Goal: Transaction & Acquisition: Purchase product/service

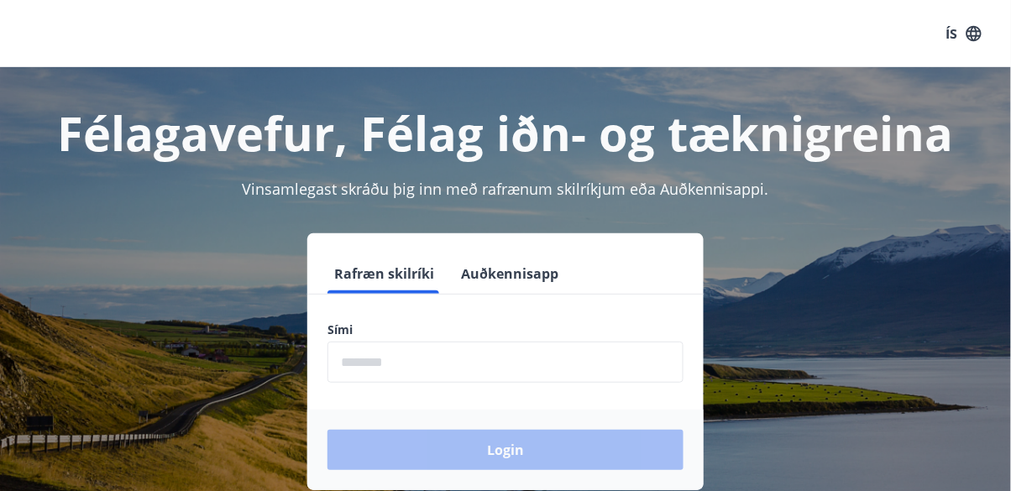
click at [450, 353] on input "phone" at bounding box center [506, 362] width 356 height 41
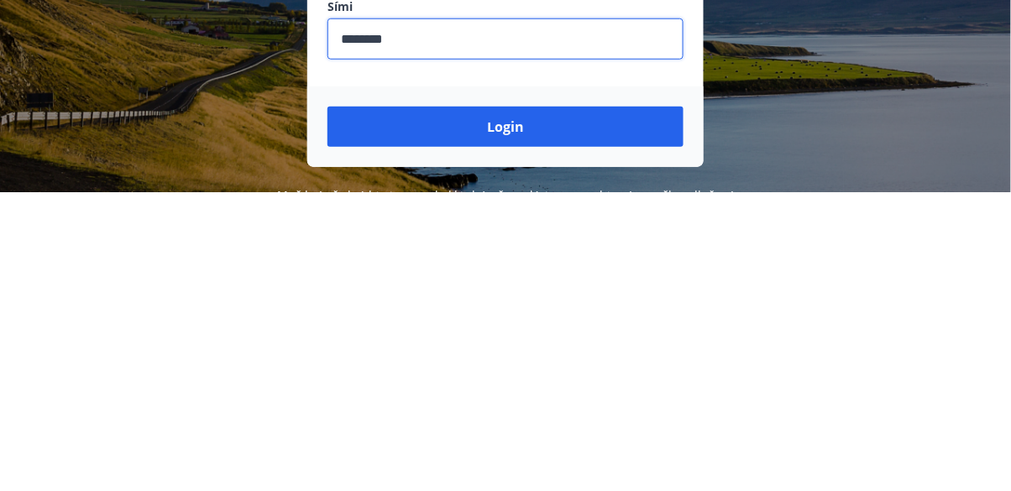
scroll to position [26, 0]
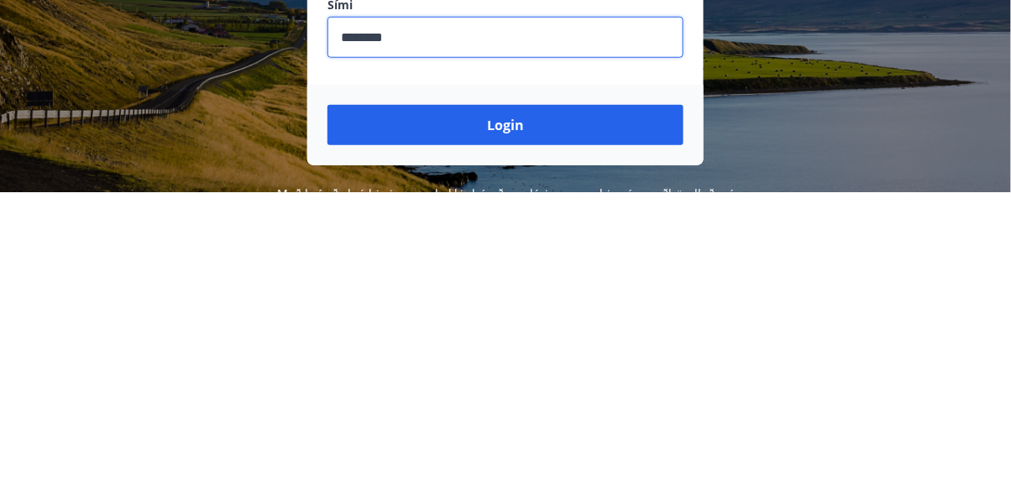
type input "********"
click at [529, 419] on button "Login" at bounding box center [506, 424] width 356 height 40
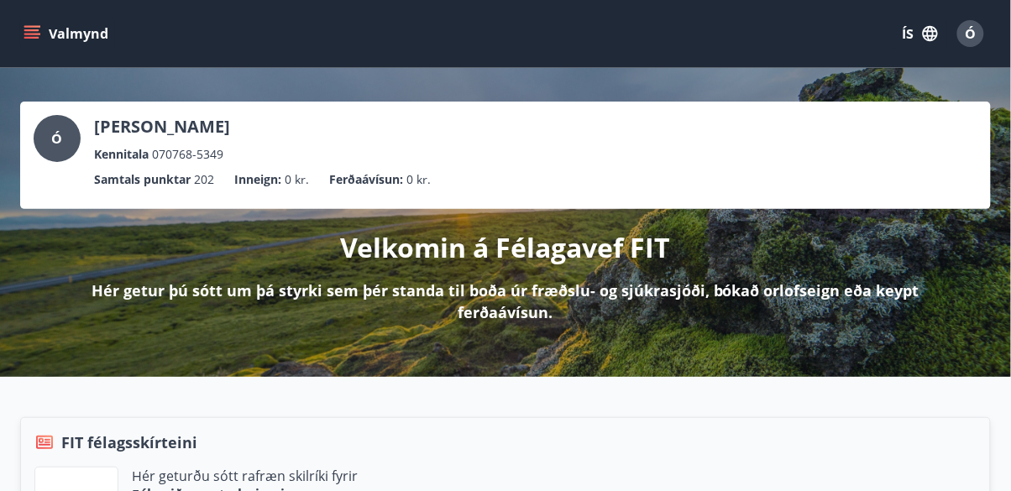
click at [39, 34] on icon "menu" at bounding box center [33, 34] width 18 height 2
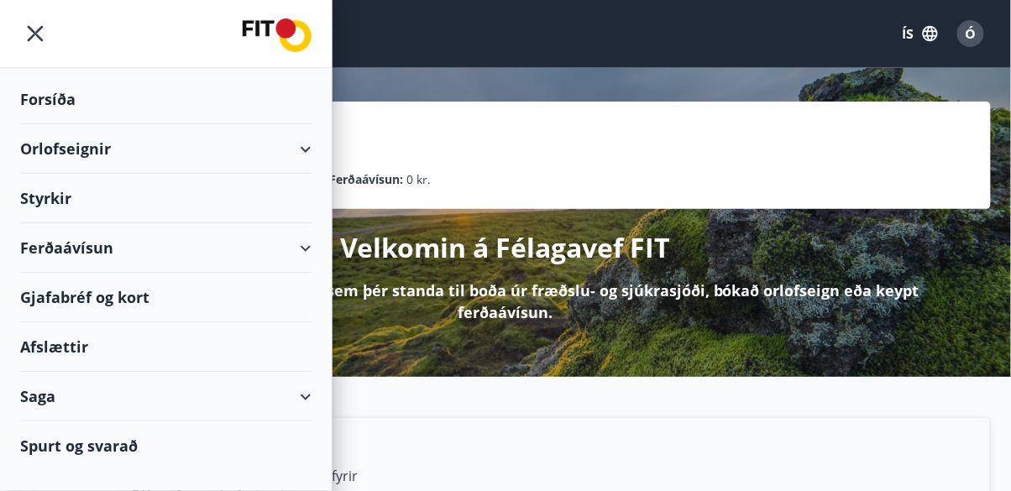
click at [70, 238] on div "Ferðaávísun" at bounding box center [165, 248] width 291 height 50
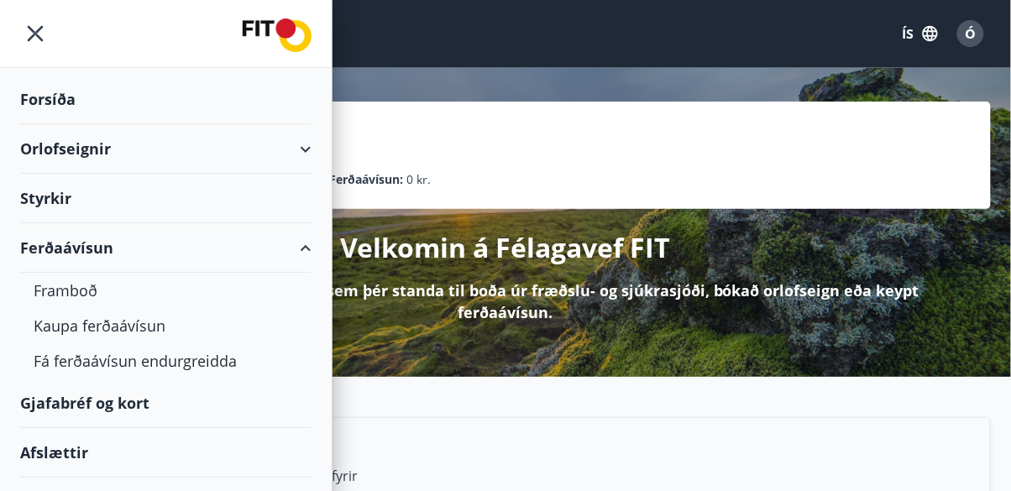
click at [81, 321] on div "Kaupa ferðaávísun" at bounding box center [166, 325] width 265 height 35
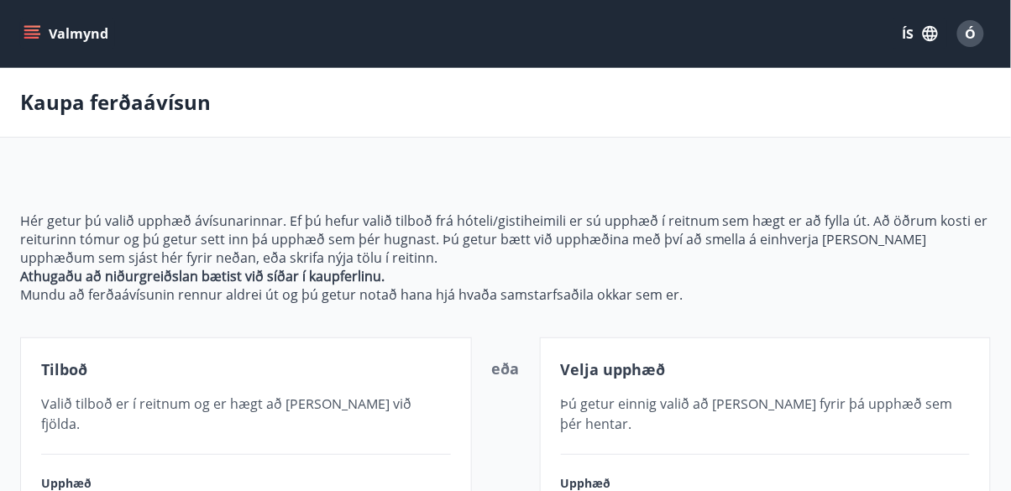
click at [29, 39] on icon "menu" at bounding box center [32, 33] width 17 height 17
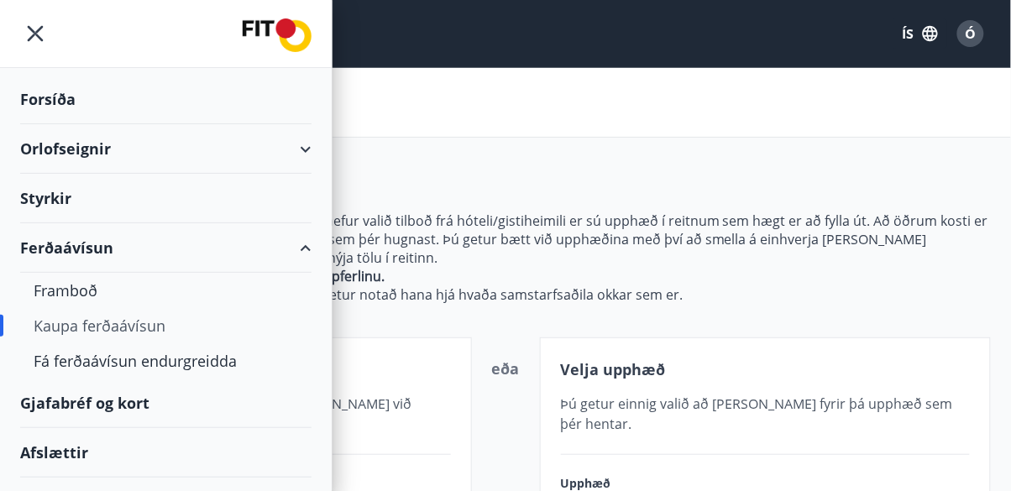
click at [72, 291] on div "Framboð" at bounding box center [166, 290] width 265 height 35
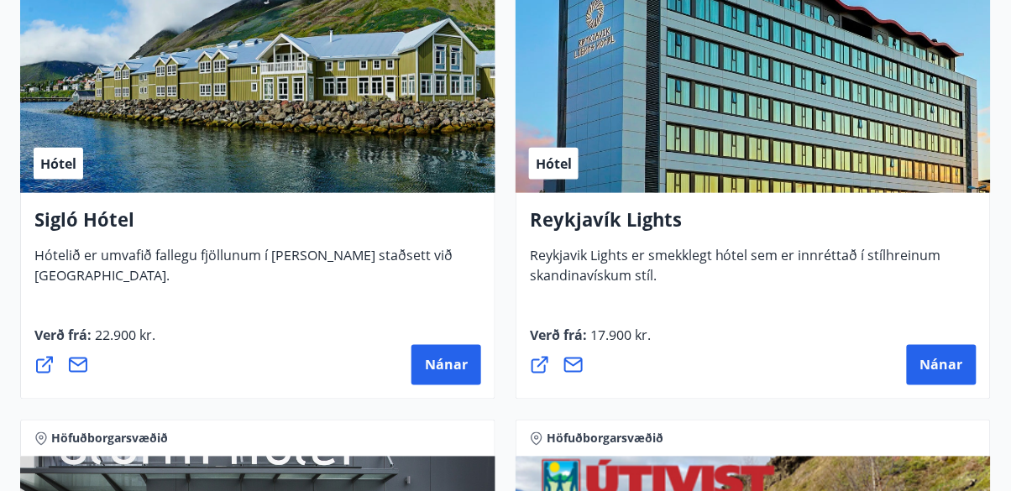
scroll to position [1793, 0]
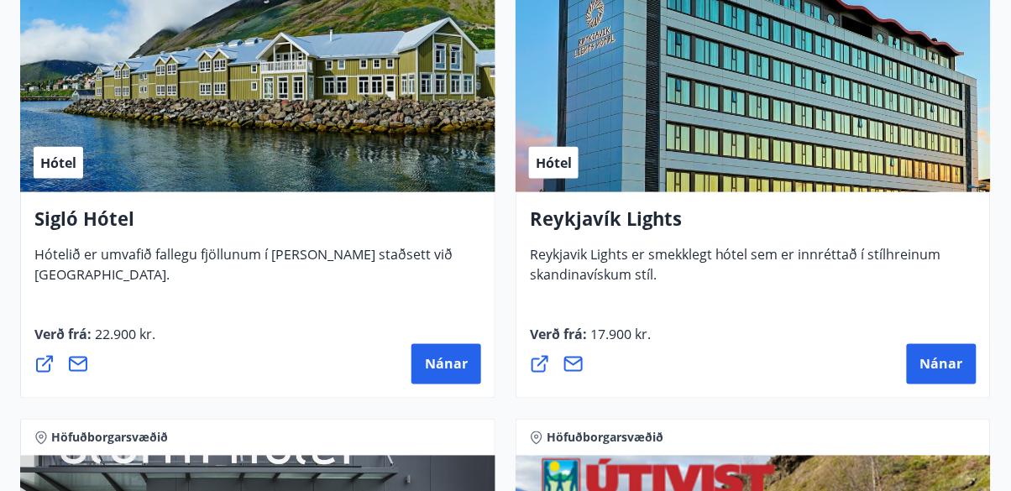
click at [930, 358] on span "Nánar" at bounding box center [941, 364] width 43 height 18
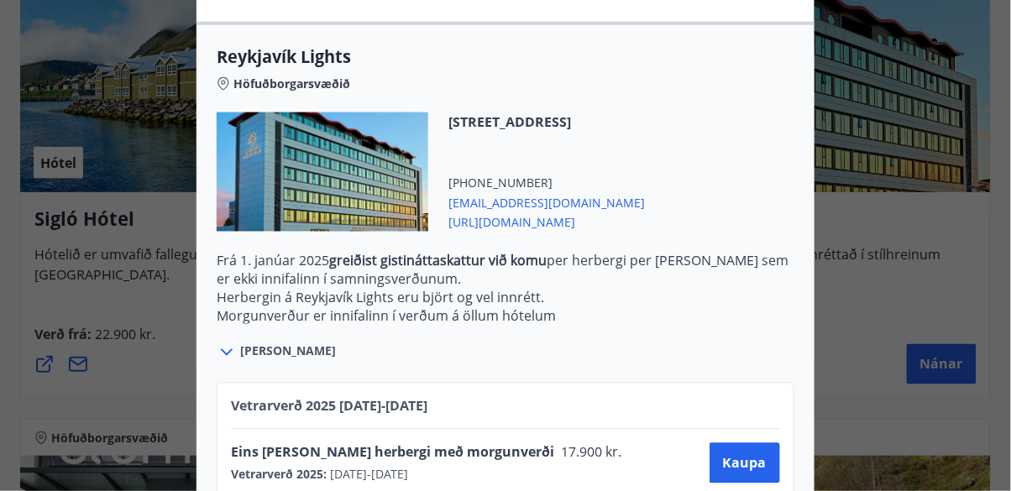
scroll to position [512, 0]
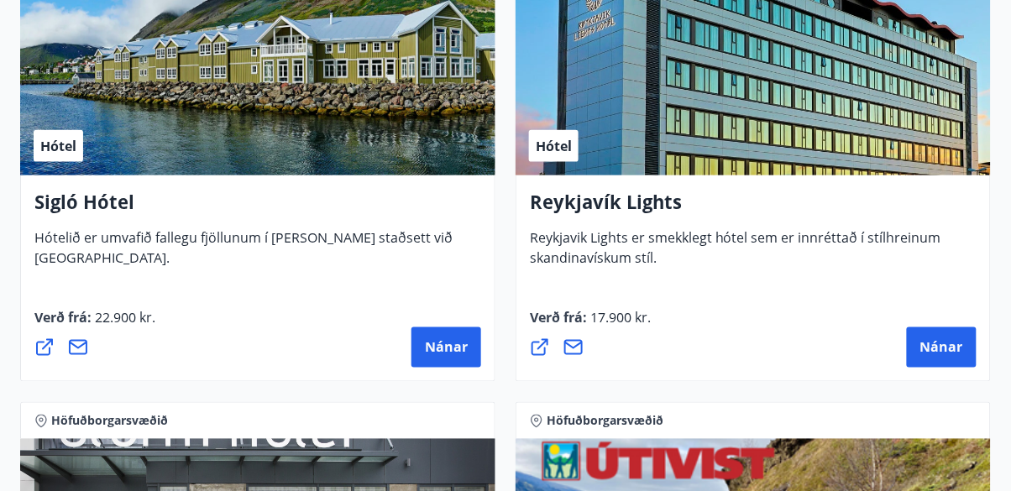
scroll to position [1815, 0]
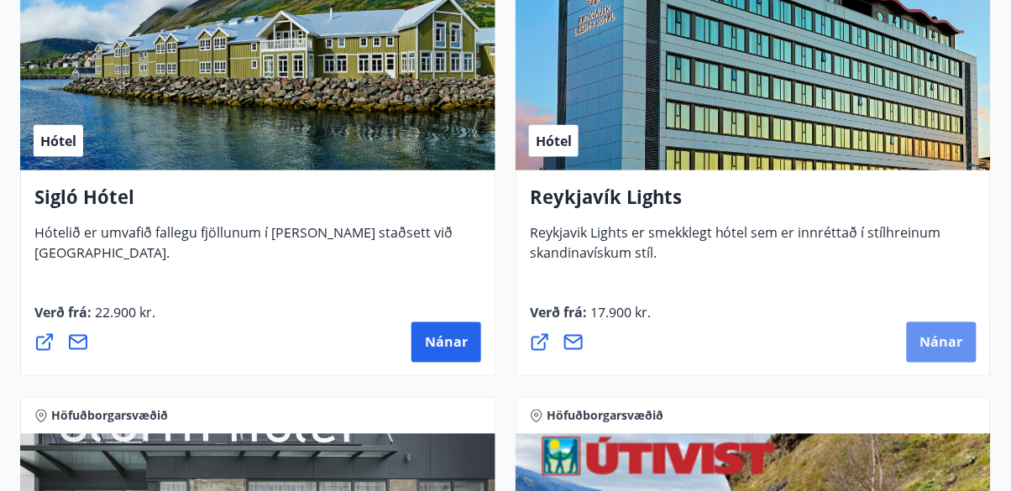
click at [931, 345] on span "Nánar" at bounding box center [941, 342] width 43 height 18
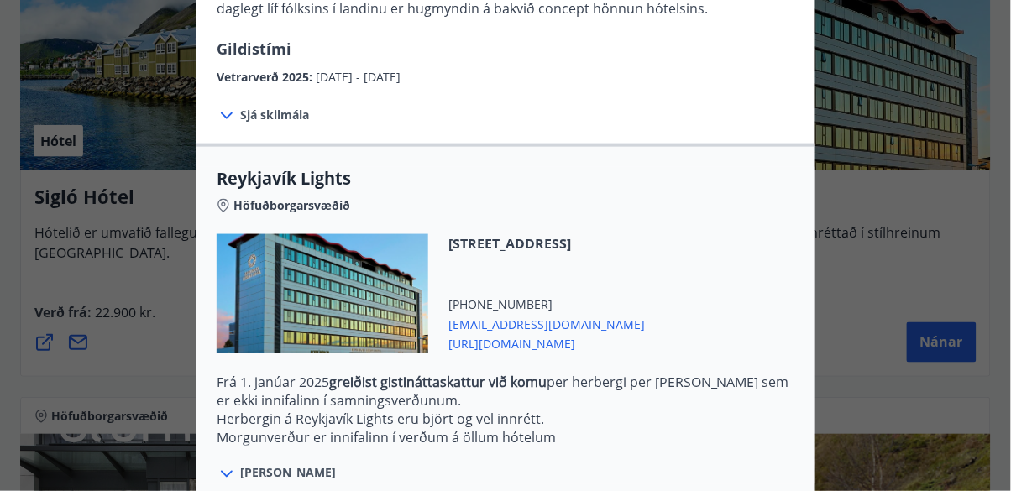
scroll to position [512, 0]
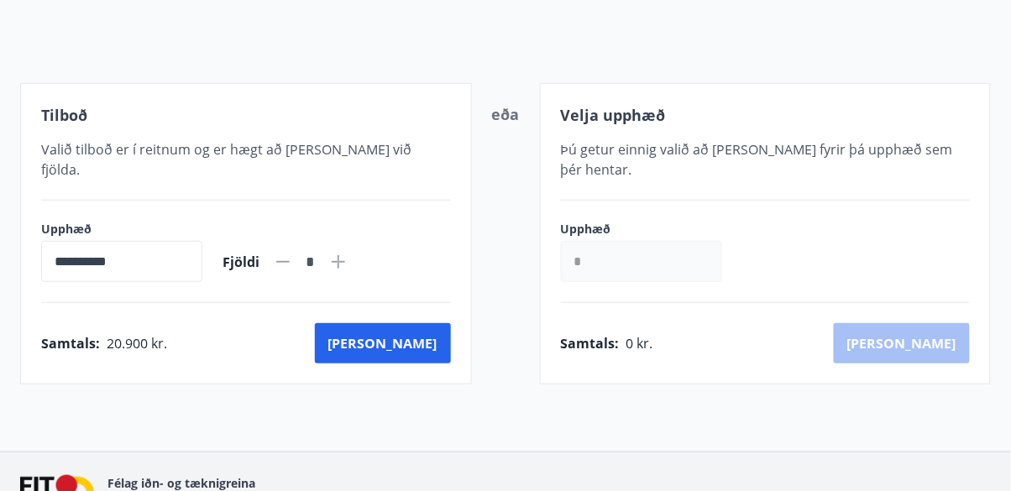
scroll to position [254, 0]
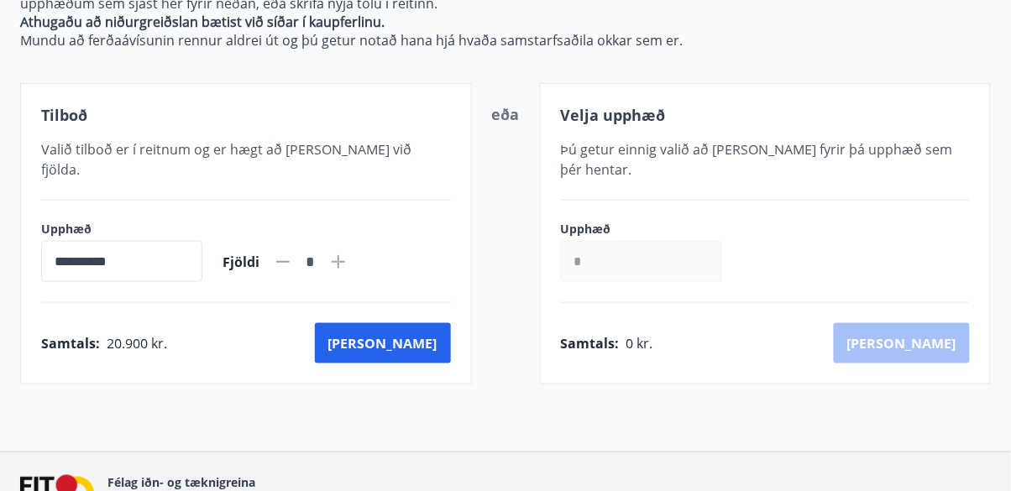
click at [424, 323] on button "Kaup" at bounding box center [383, 343] width 136 height 40
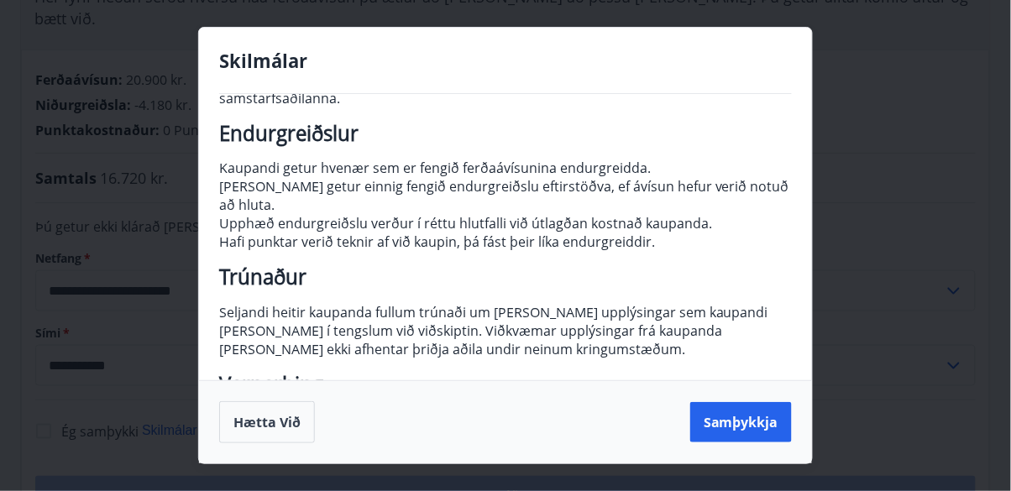
scroll to position [246, 0]
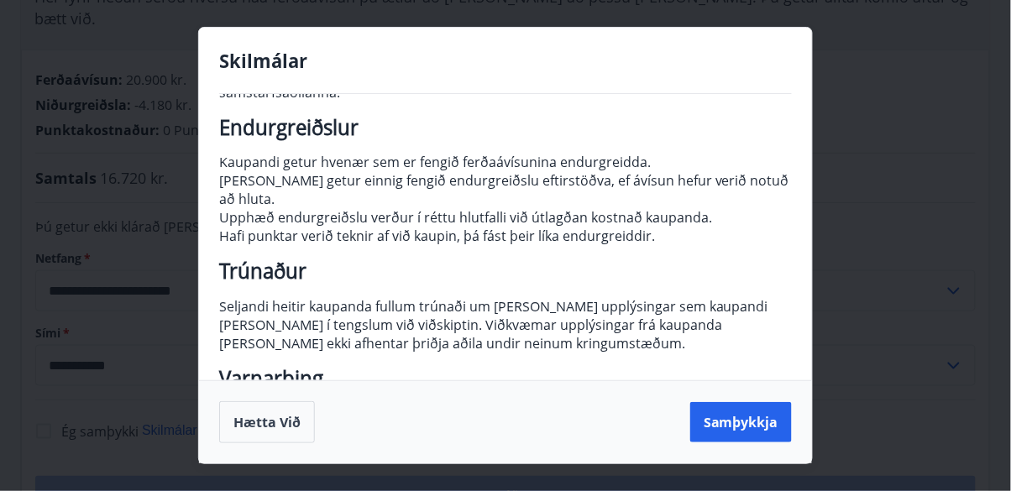
click at [729, 443] on button "Samþykkja" at bounding box center [741, 422] width 102 height 40
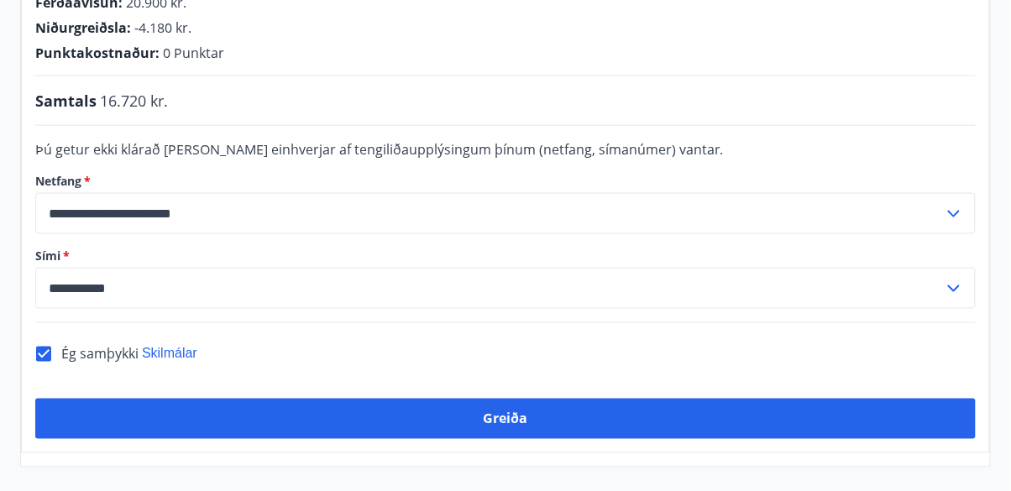
scroll to position [477, 0]
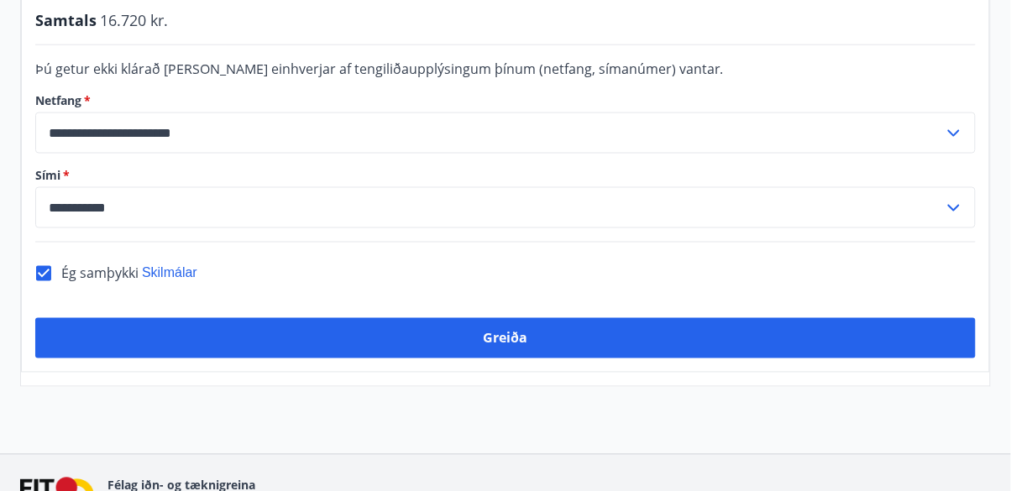
click at [498, 318] on button "Greiða" at bounding box center [505, 338] width 941 height 40
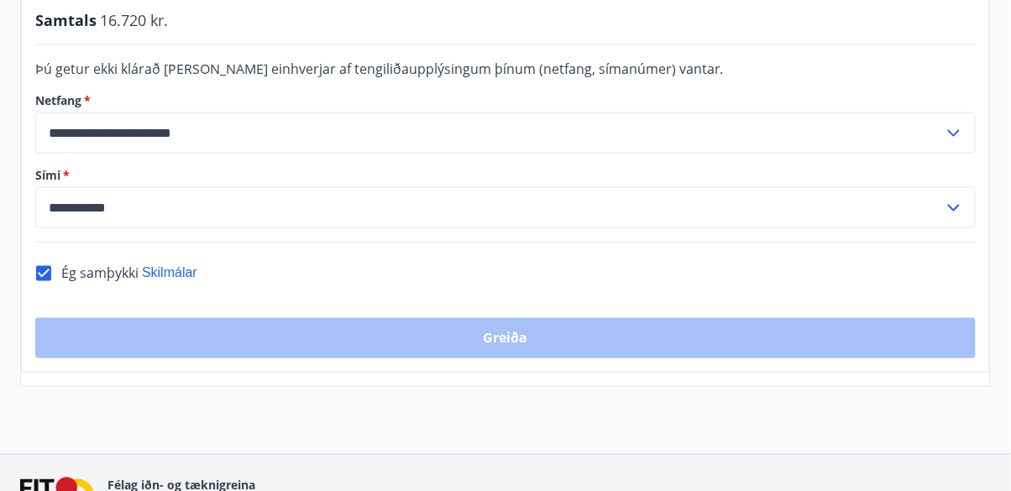
scroll to position [551, 0]
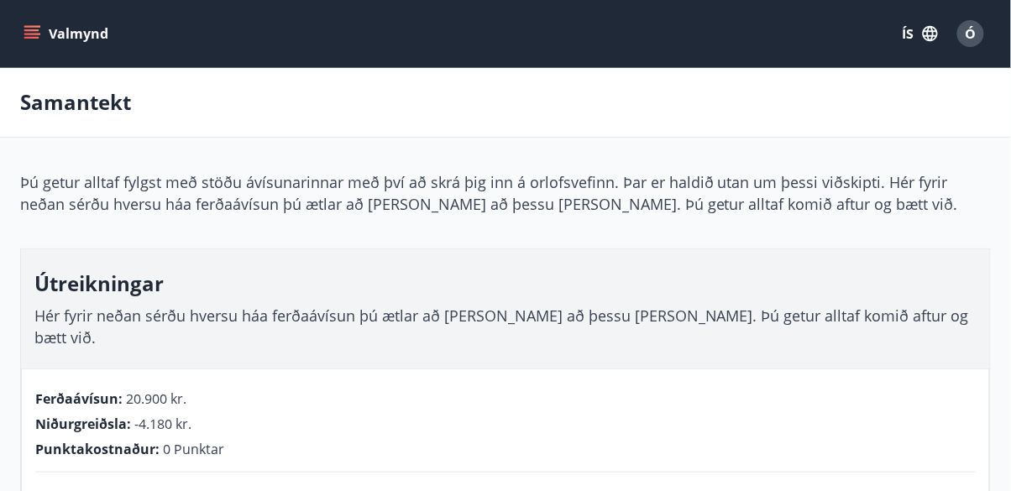
click at [28, 35] on icon "menu" at bounding box center [32, 33] width 17 height 17
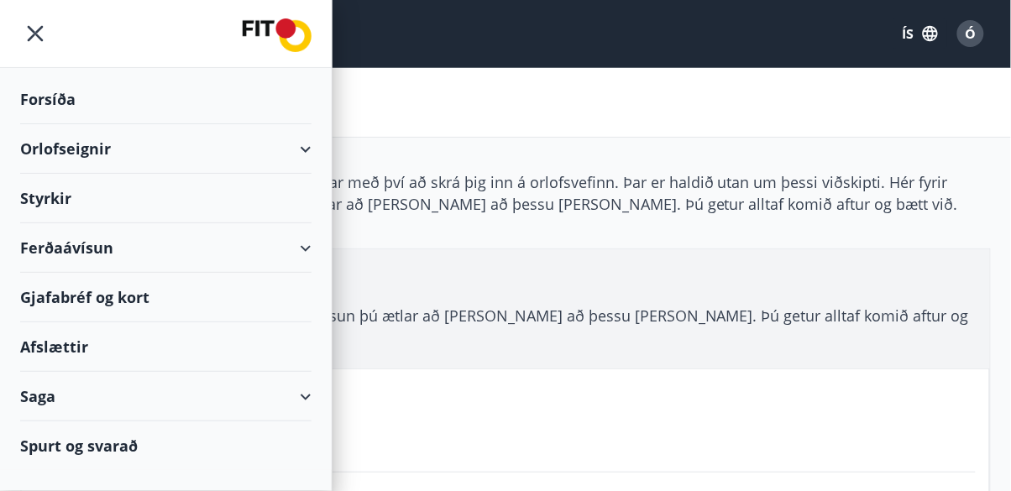
click at [59, 101] on div "Forsíða" at bounding box center [165, 100] width 291 height 50
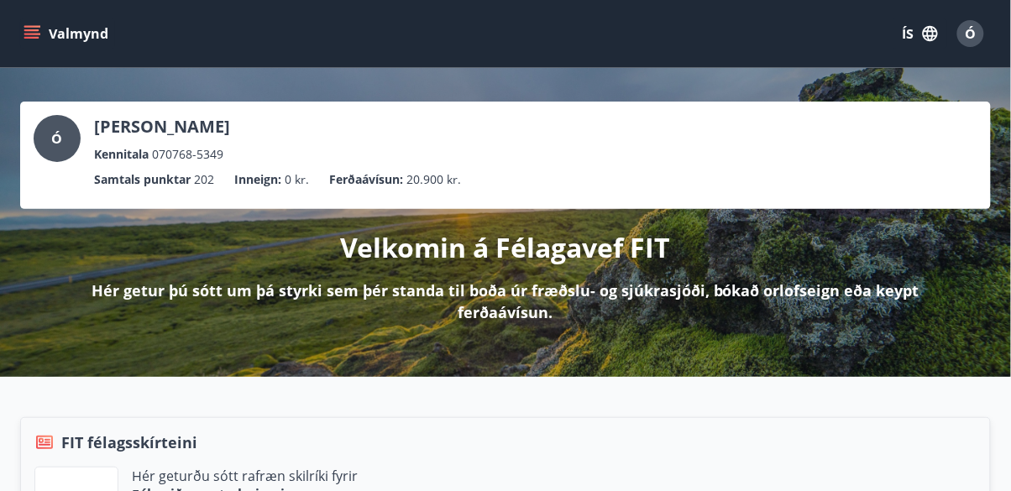
click at [34, 37] on icon "menu" at bounding box center [31, 38] width 15 height 2
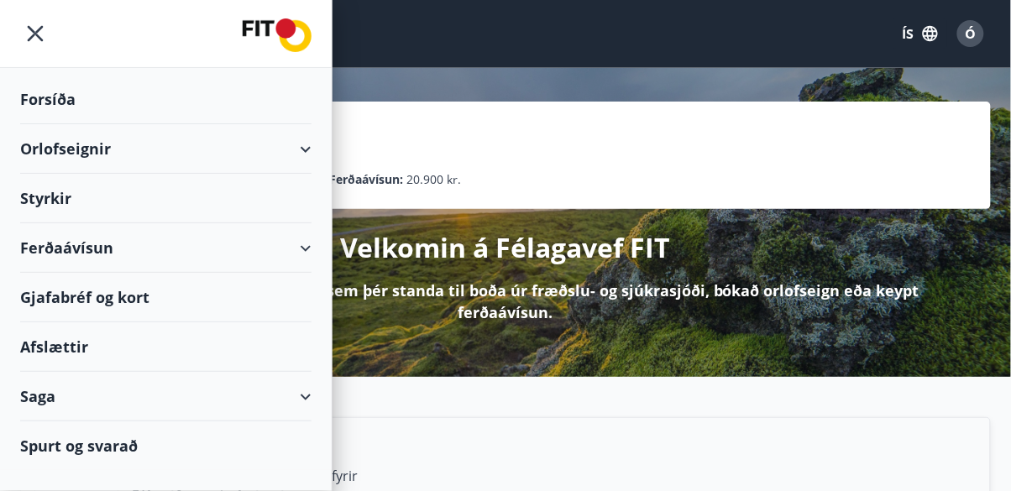
click at [81, 149] on div "Orlofseignir" at bounding box center [165, 149] width 291 height 50
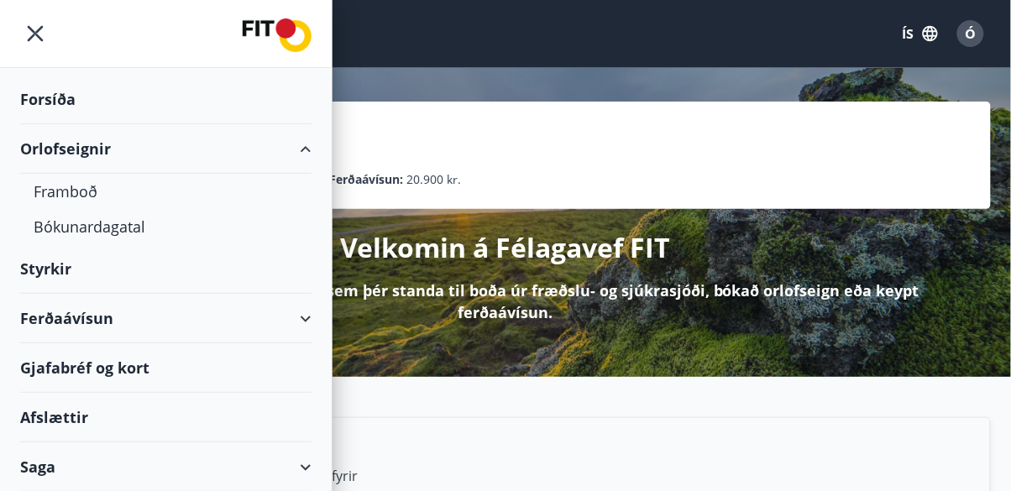
click at [66, 152] on div "Orlofseignir" at bounding box center [165, 149] width 291 height 50
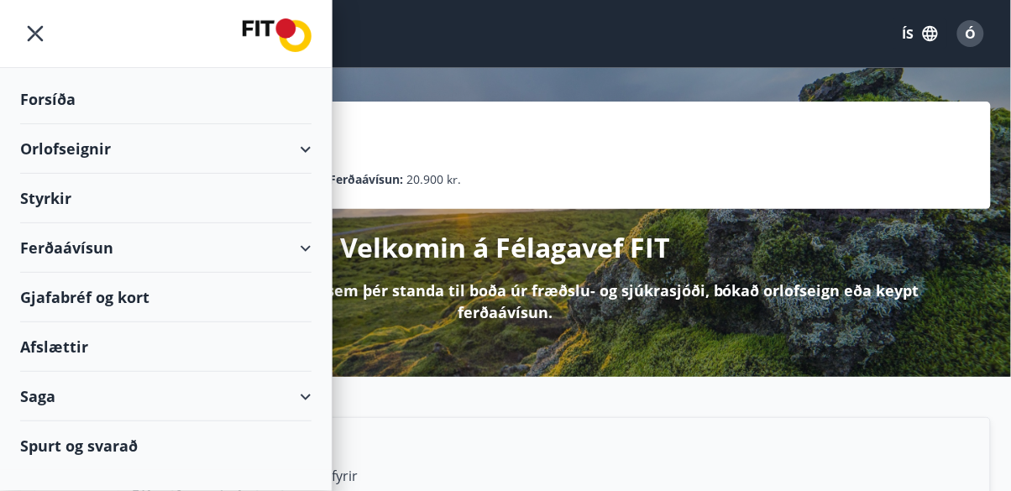
click at [57, 242] on div "Ferðaávísun" at bounding box center [165, 248] width 291 height 50
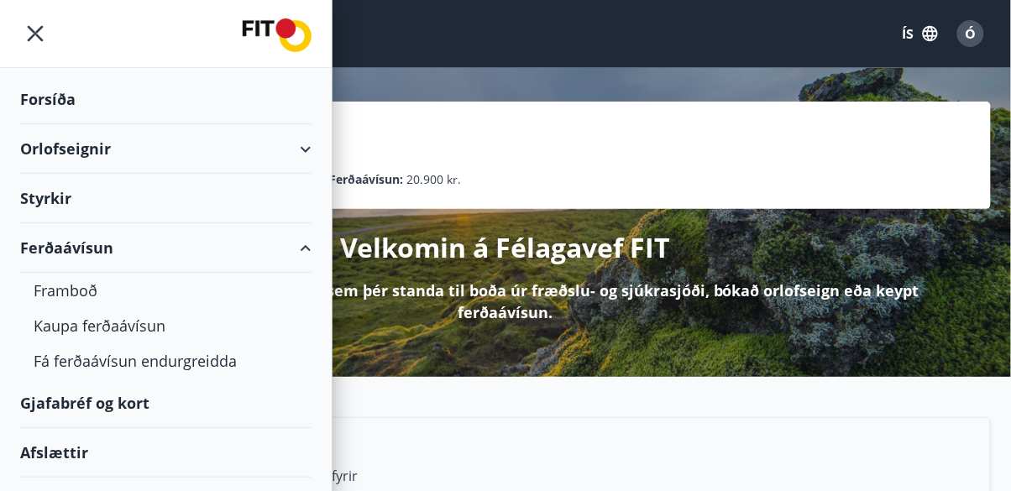
click at [56, 287] on div "Framboð" at bounding box center [166, 290] width 265 height 35
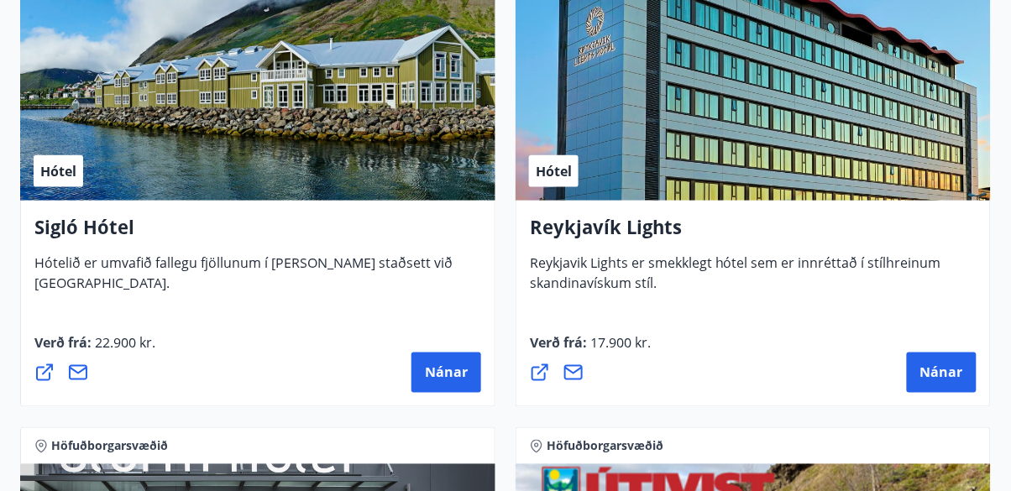
scroll to position [1785, 0]
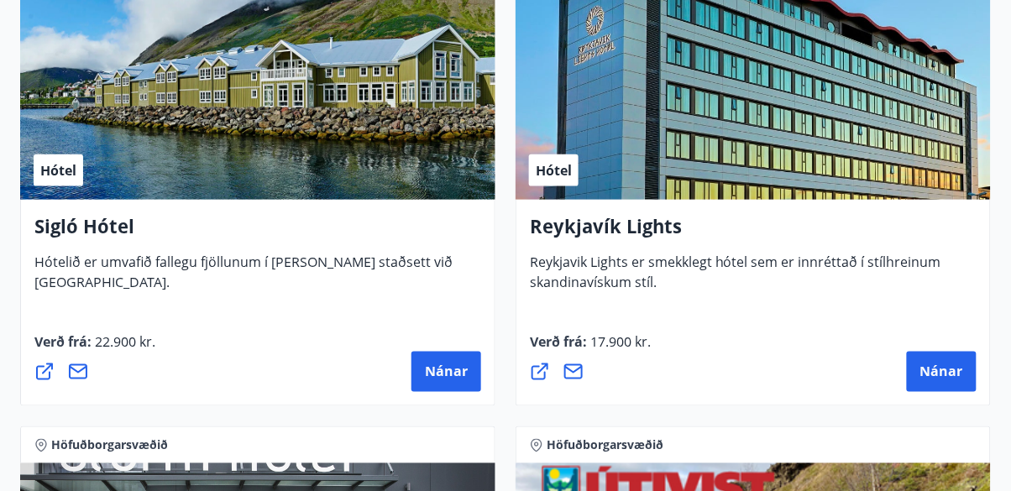
click at [642, 135] on div "Hótel" at bounding box center [753, 94] width 475 height 212
click at [652, 151] on div "Hótel" at bounding box center [753, 94] width 475 height 212
click at [568, 373] on icon at bounding box center [573, 372] width 20 height 20
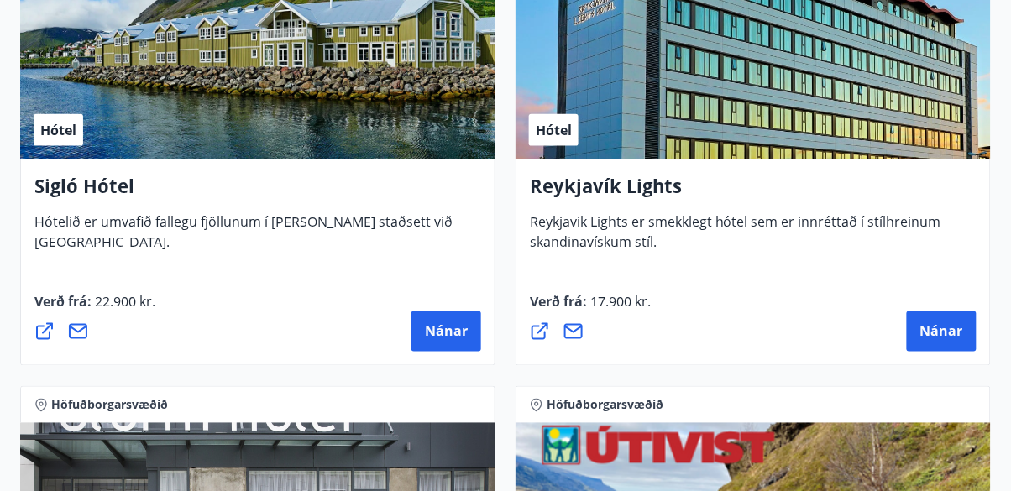
scroll to position [1866, 0]
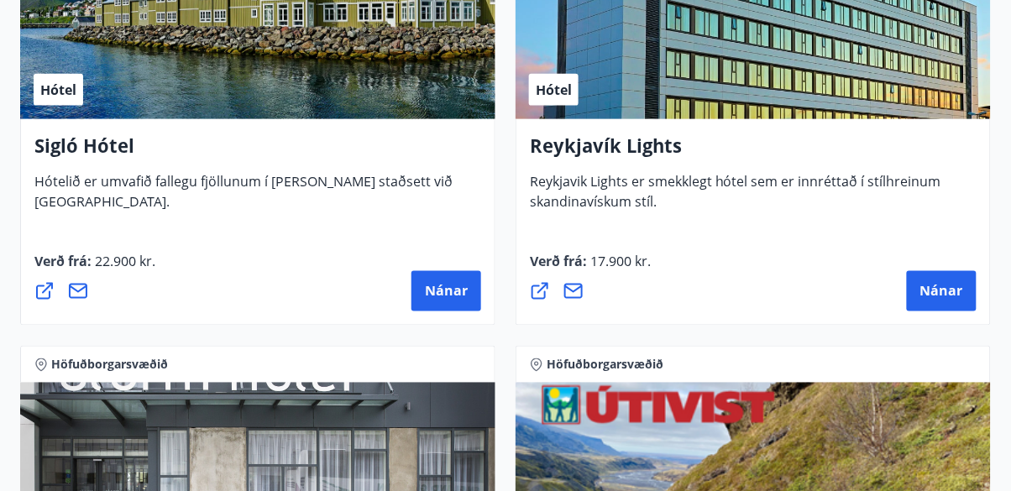
click at [944, 290] on span "Nánar" at bounding box center [941, 291] width 43 height 18
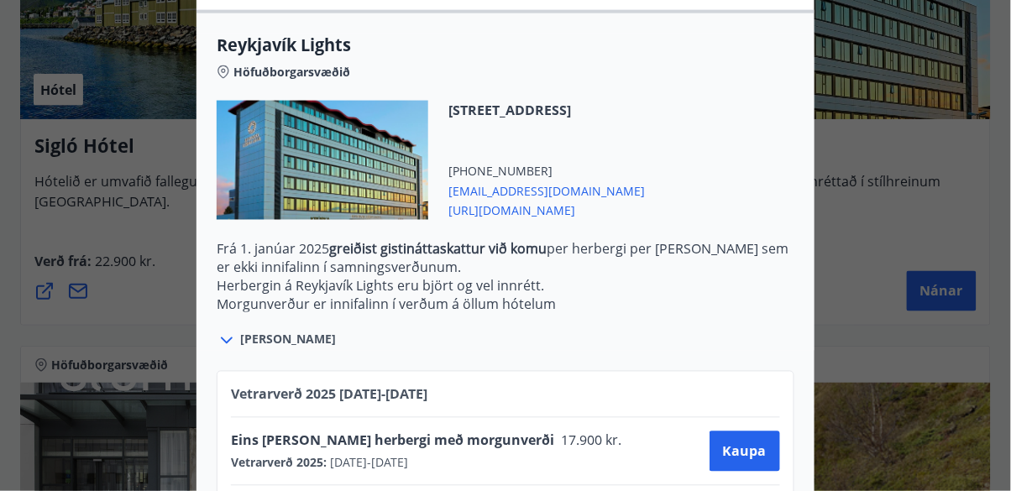
scroll to position [512, 0]
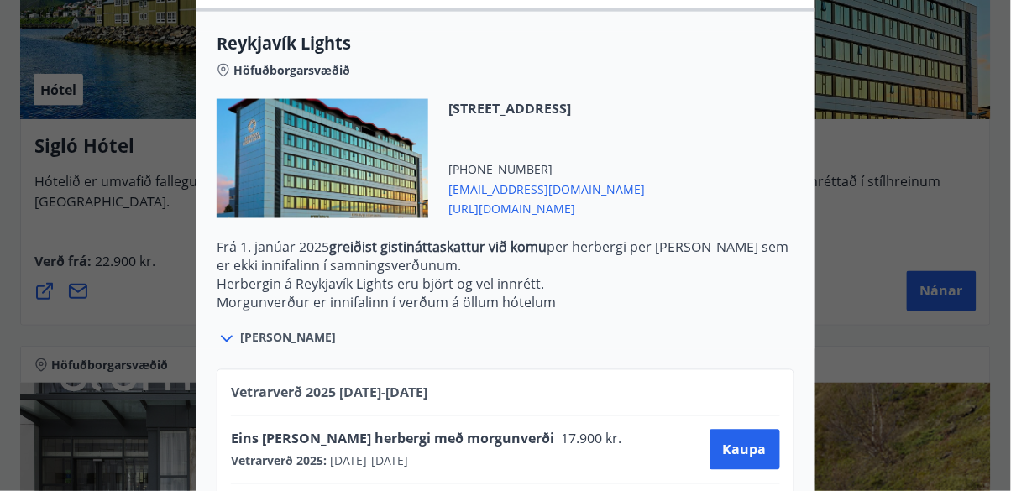
click at [552, 186] on span "[EMAIL_ADDRESS][DOMAIN_NAME]" at bounding box center [546, 188] width 197 height 20
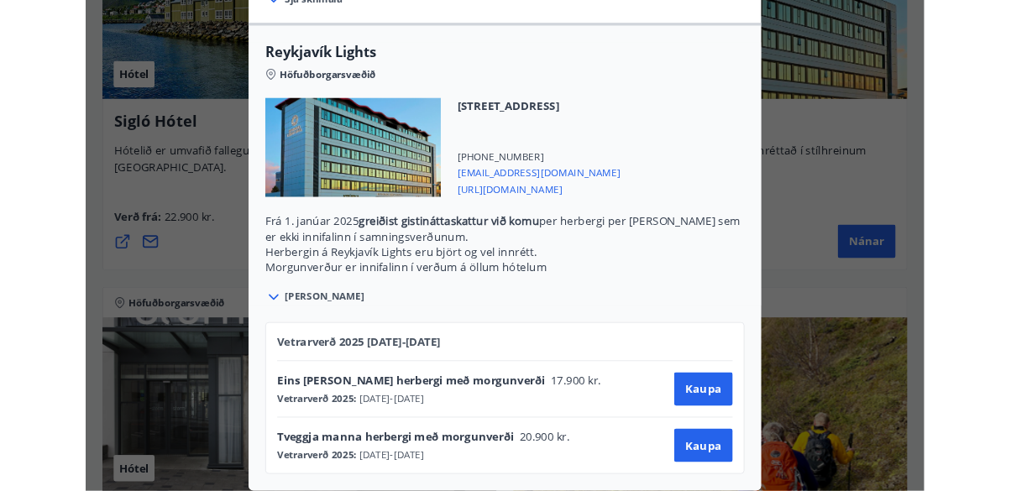
scroll to position [563, 0]
